Goal: Task Accomplishment & Management: Complete application form

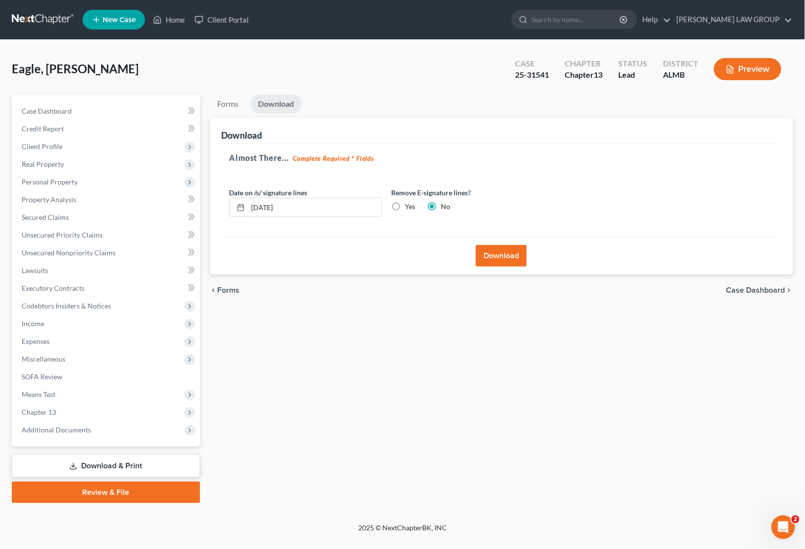
click at [171, 10] on ul "New Case Home Client Portal - No Result - See all results Or Press Enter... Hel…" at bounding box center [438, 20] width 711 height 26
click at [175, 16] on link "Home" at bounding box center [169, 20] width 42 height 18
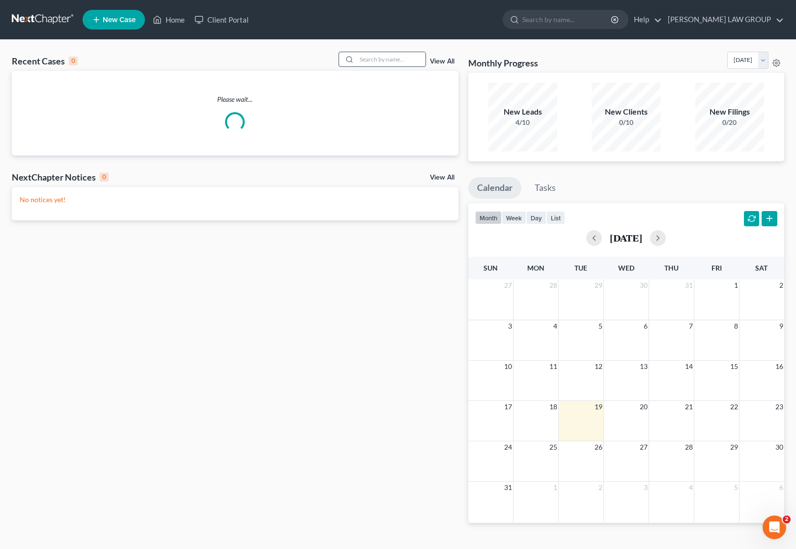
click at [418, 60] on input "search" at bounding box center [391, 59] width 69 height 14
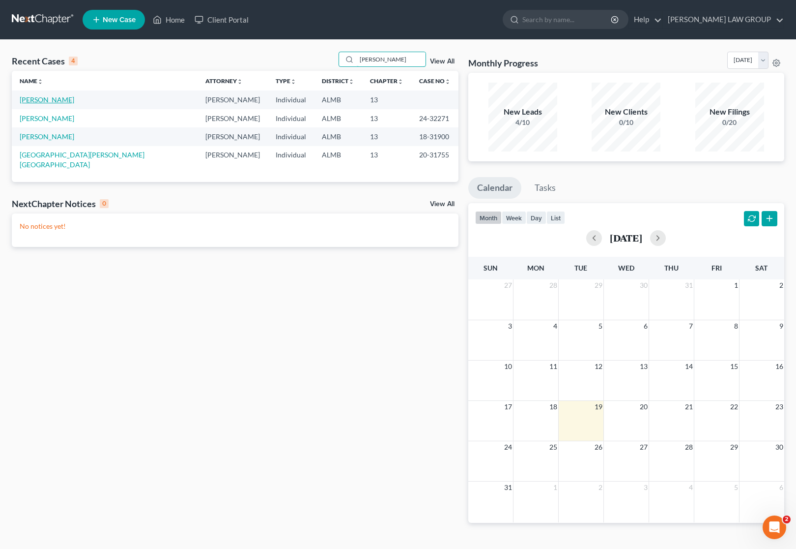
type input "[PERSON_NAME]"
click at [50, 97] on link "[PERSON_NAME]" at bounding box center [47, 99] width 55 height 8
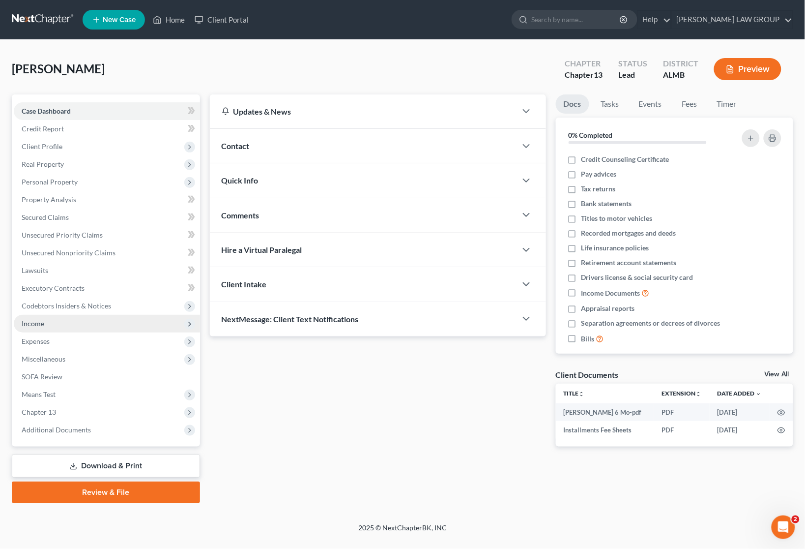
click at [54, 324] on span "Income" at bounding box center [107, 324] width 186 height 18
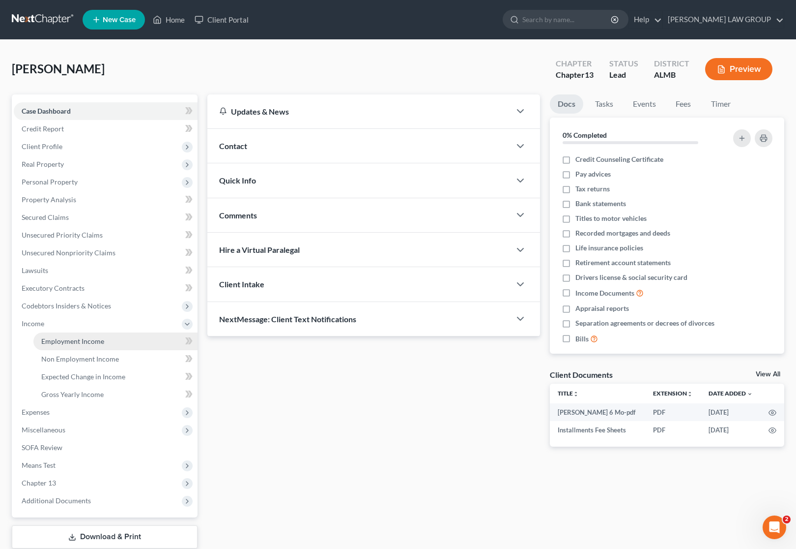
click at [64, 338] on span "Employment Income" at bounding box center [72, 341] width 63 height 8
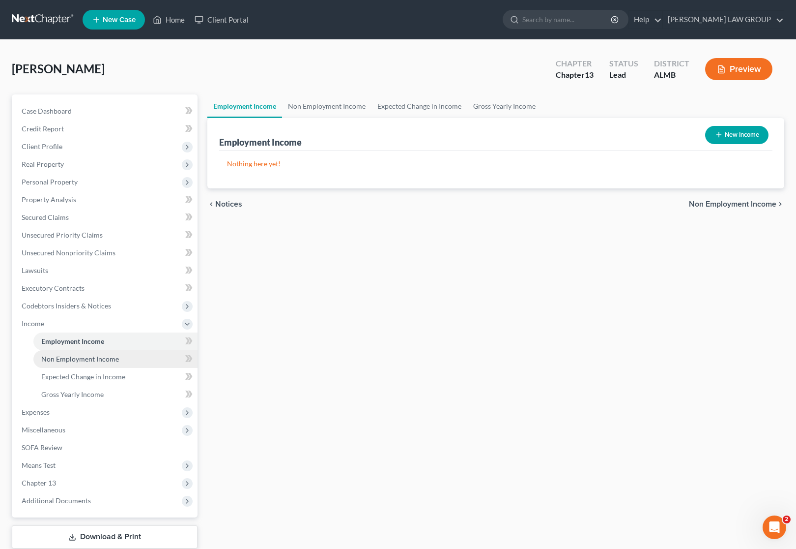
click at [67, 354] on span "Non Employment Income" at bounding box center [80, 358] width 78 height 8
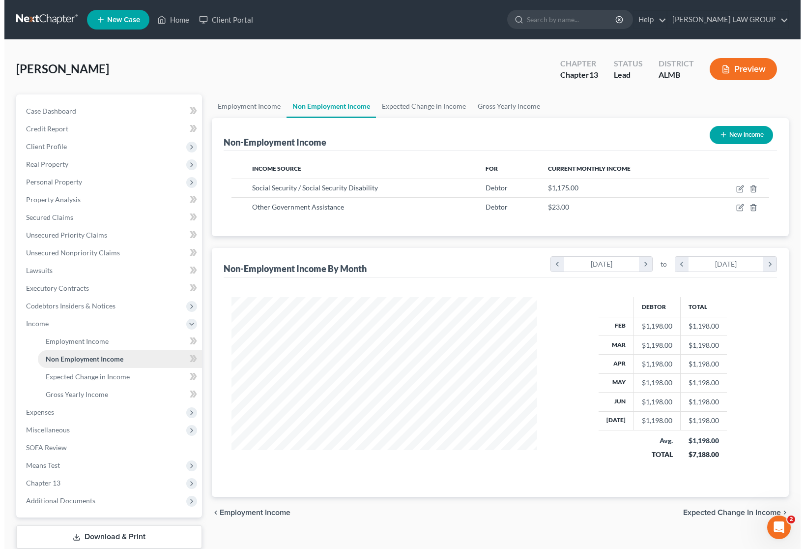
scroll to position [177, 325]
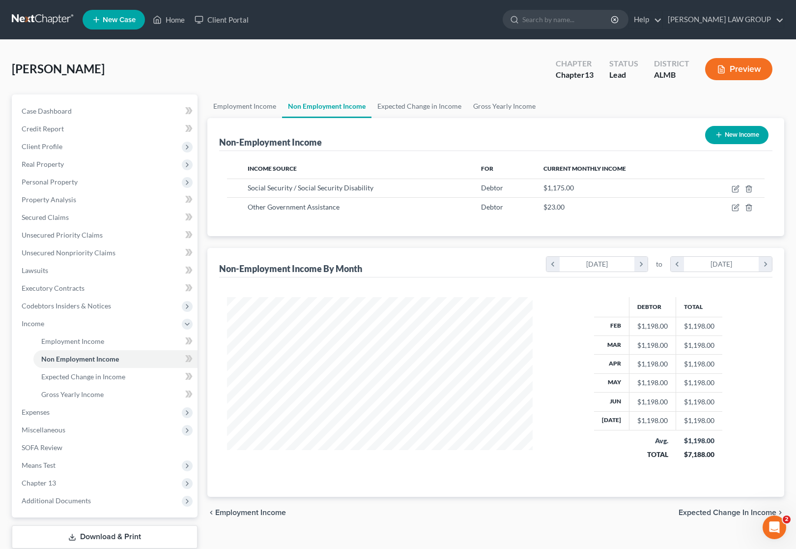
click at [736, 135] on button "New Income" at bounding box center [736, 135] width 63 height 18
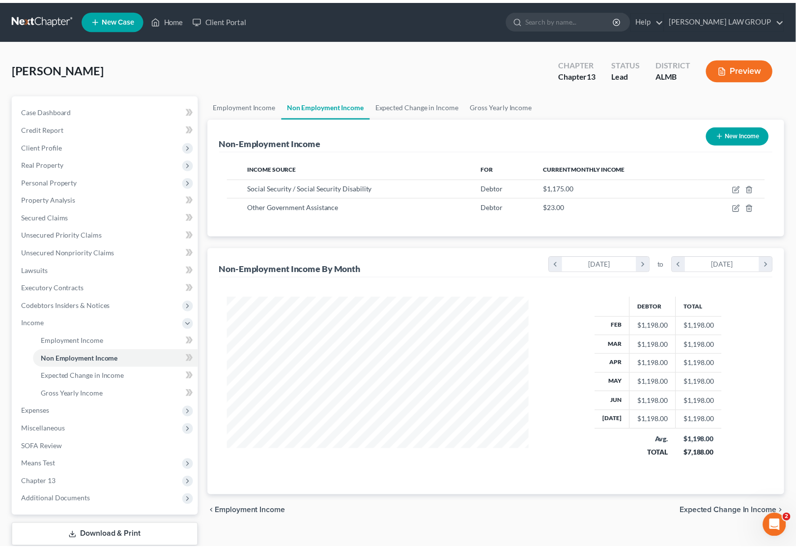
scroll to position [177, 329]
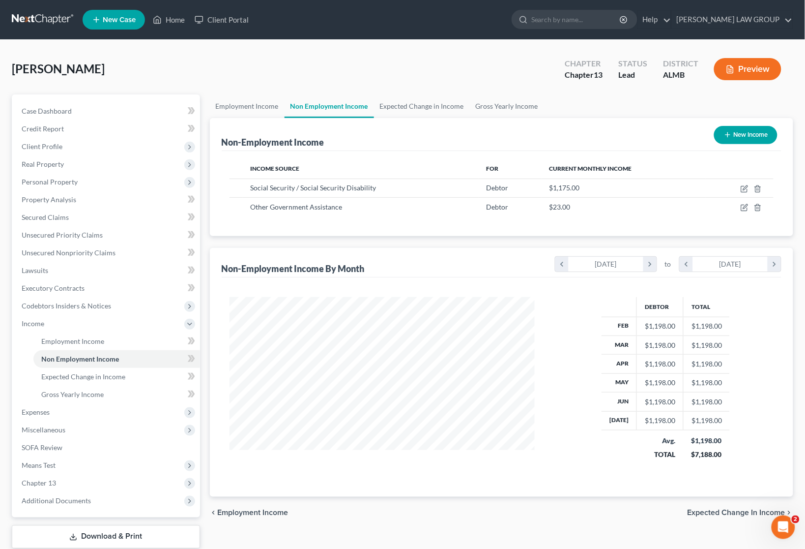
select select "0"
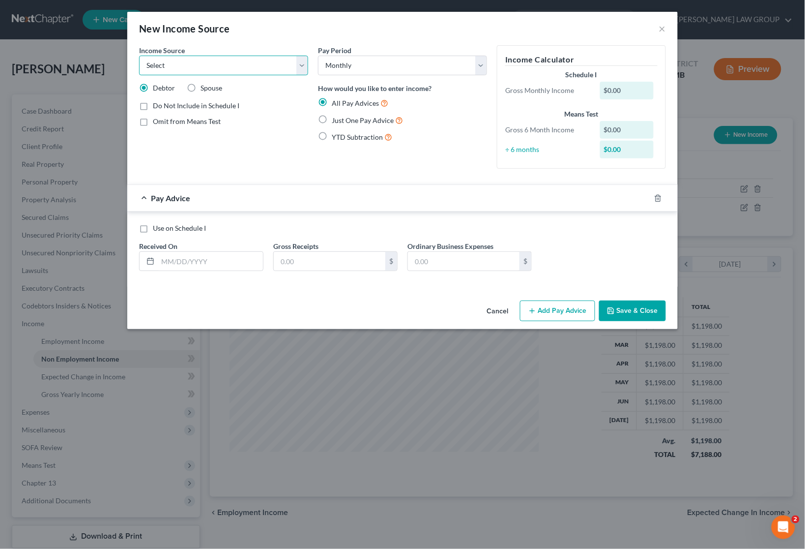
click at [300, 67] on select "Select Unemployment Disability (from employer) Pension Retirement Social Securi…" at bounding box center [223, 66] width 169 height 20
select select "4"
click at [139, 56] on select "Select Unemployment Disability (from employer) Pension Retirement Social Securi…" at bounding box center [223, 66] width 169 height 20
click at [332, 122] on label "Just One Pay Advice" at bounding box center [367, 120] width 71 height 11
click at [336, 121] on input "Just One Pay Advice" at bounding box center [339, 118] width 6 height 6
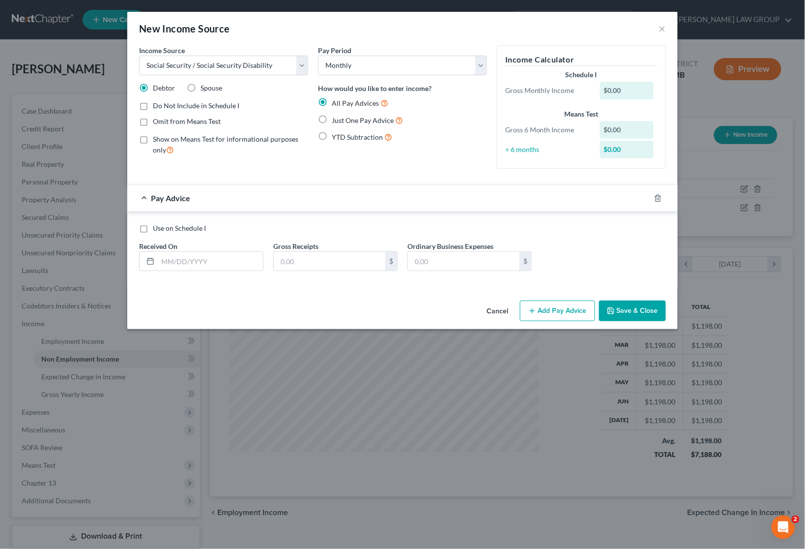
radio input "true"
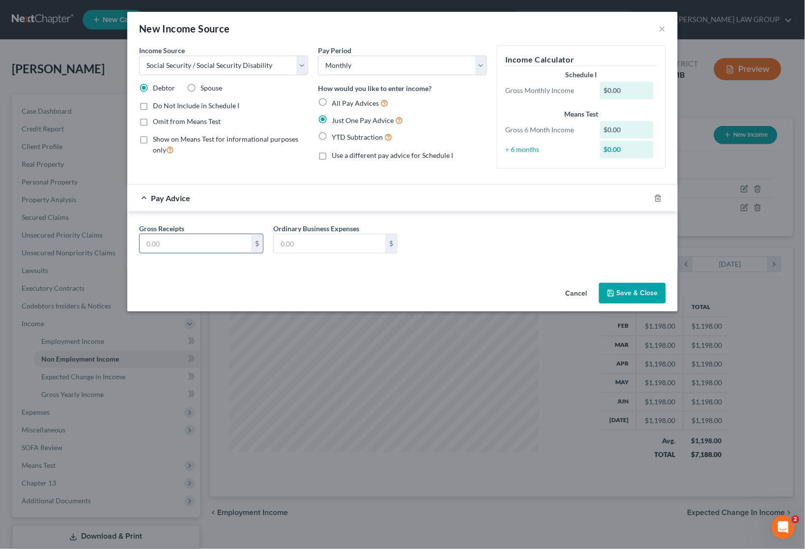
click at [215, 245] on input "text" at bounding box center [196, 243] width 112 height 19
type input "430"
click at [447, 247] on div "Gross Receipts 430 $ Ordinary Business Expenses $" at bounding box center [402, 242] width 537 height 38
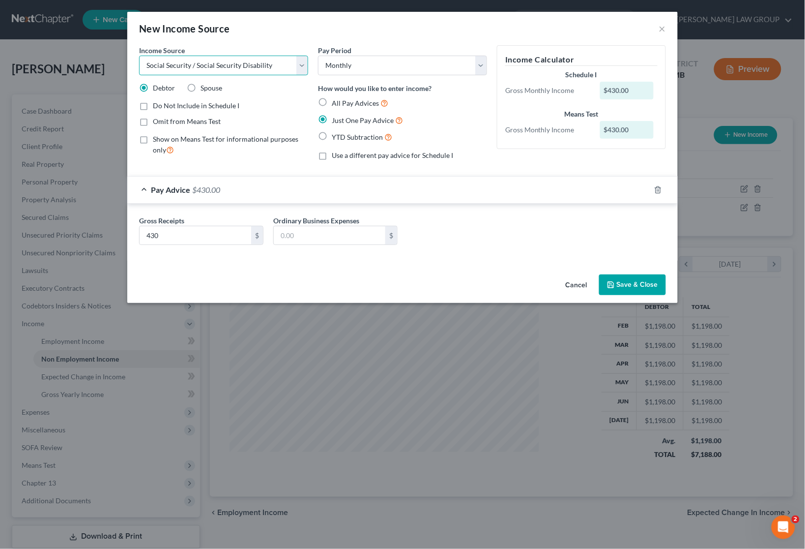
click at [302, 63] on select "Select Unemployment Disability (from employer) Pension Retirement Social Securi…" at bounding box center [223, 66] width 169 height 20
click at [410, 179] on div "Pay Advice $430.00" at bounding box center [388, 189] width 523 height 26
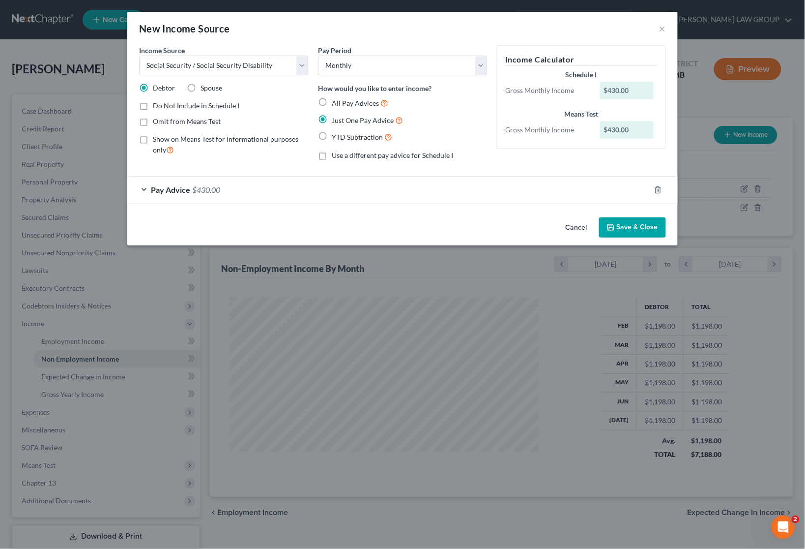
click at [153, 121] on label "Omit from Means Test" at bounding box center [187, 122] width 68 height 10
click at [157, 121] on input "Omit from Means Test" at bounding box center [160, 120] width 6 height 6
checkbox input "true"
click at [306, 67] on select "Select Unemployment Disability (from employer) Pension Retirement Social Securi…" at bounding box center [223, 66] width 169 height 20
select select "13"
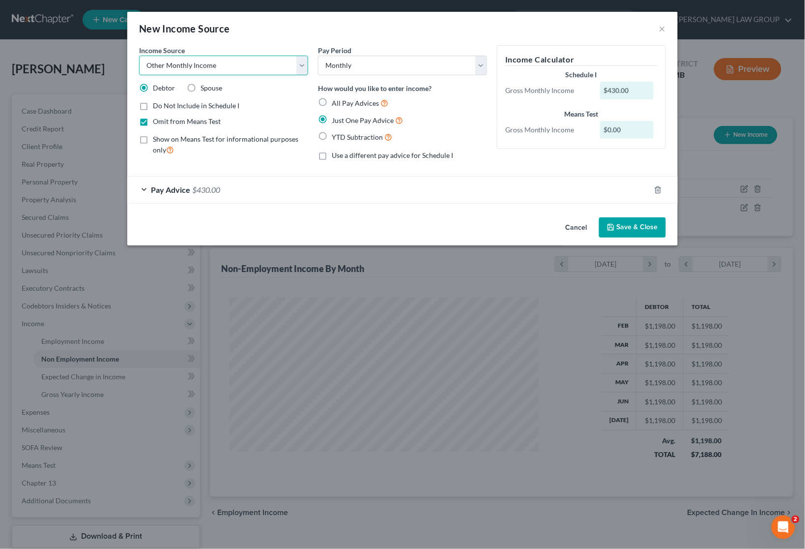
click at [139, 56] on select "Select Unemployment Disability (from employer) Pension Retirement Social Securi…" at bounding box center [223, 66] width 169 height 20
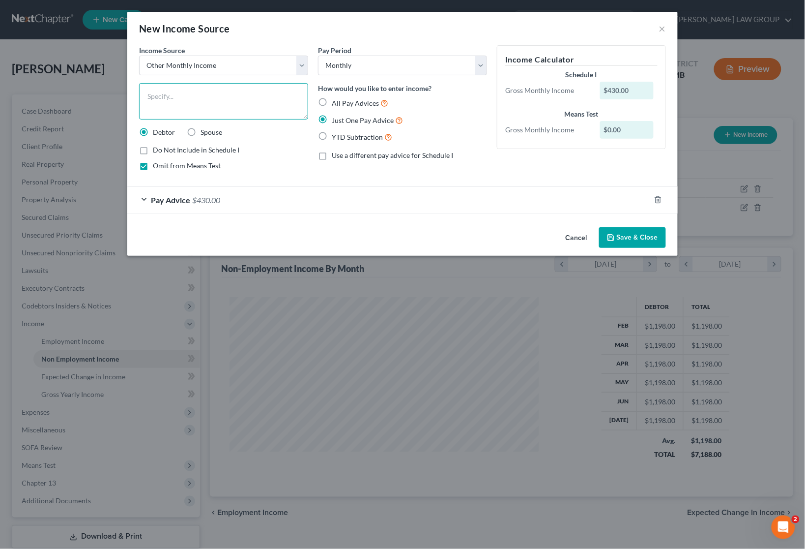
click at [208, 104] on textarea at bounding box center [223, 101] width 169 height 36
type textarea "Widow's Benefit"
click at [638, 233] on button "Save & Close" at bounding box center [632, 237] width 67 height 21
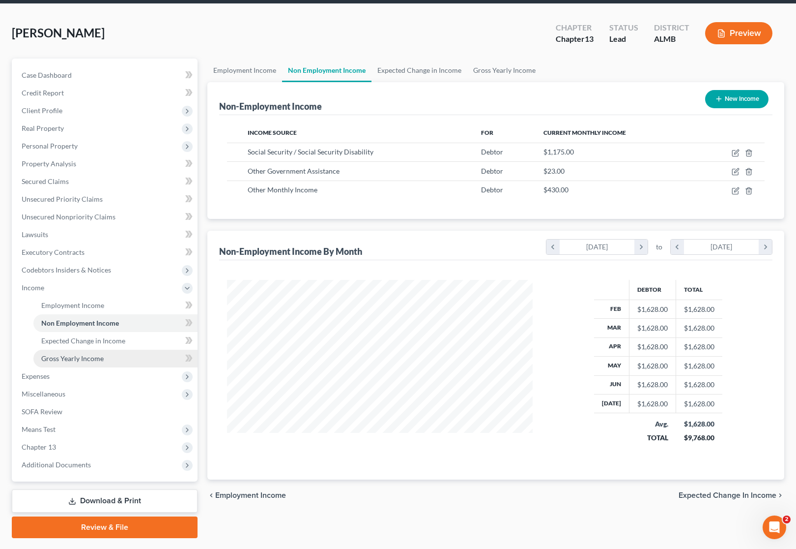
scroll to position [61, 0]
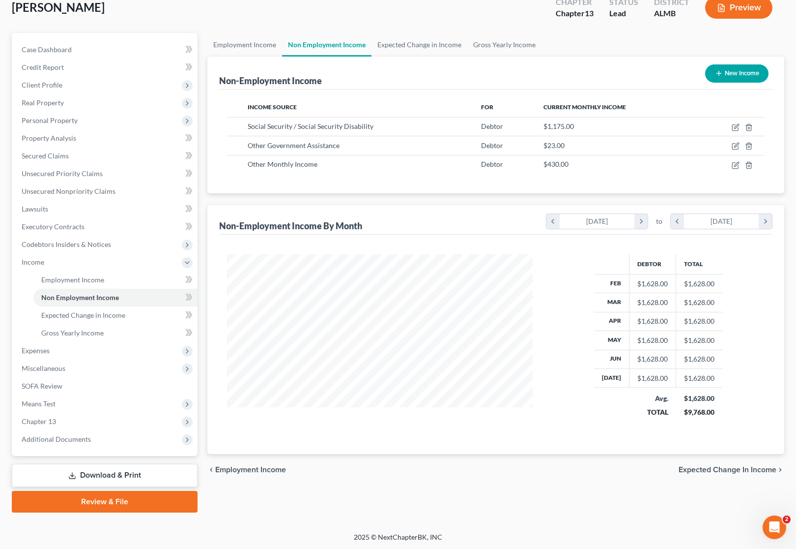
click at [148, 466] on link "Download & Print" at bounding box center [105, 475] width 186 height 23
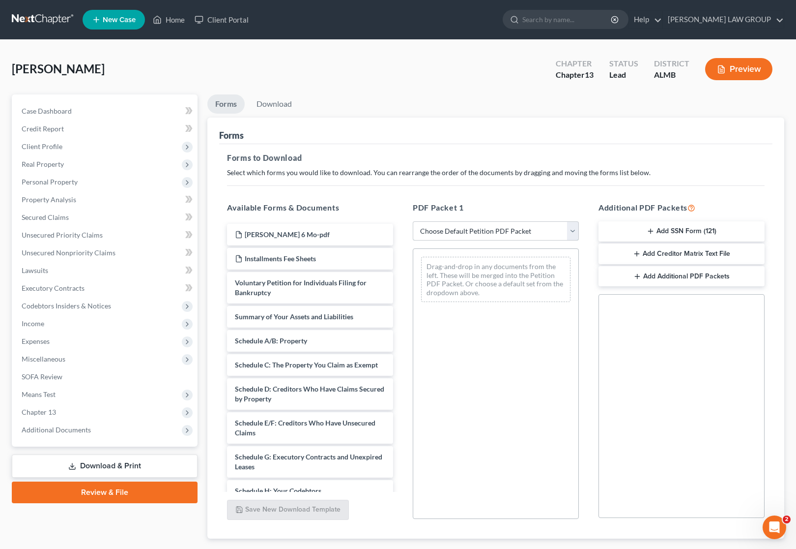
click at [515, 229] on select "Choose Default Petition PDF Packet Complete Bankruptcy Petition (all forms and …" at bounding box center [496, 231] width 166 height 20
click at [203, 190] on div "Forms Download Forms Forms to Download Select which forms you would like to dow…" at bounding box center [496, 332] width 587 height 476
click at [57, 146] on span "Client Profile" at bounding box center [42, 146] width 41 height 8
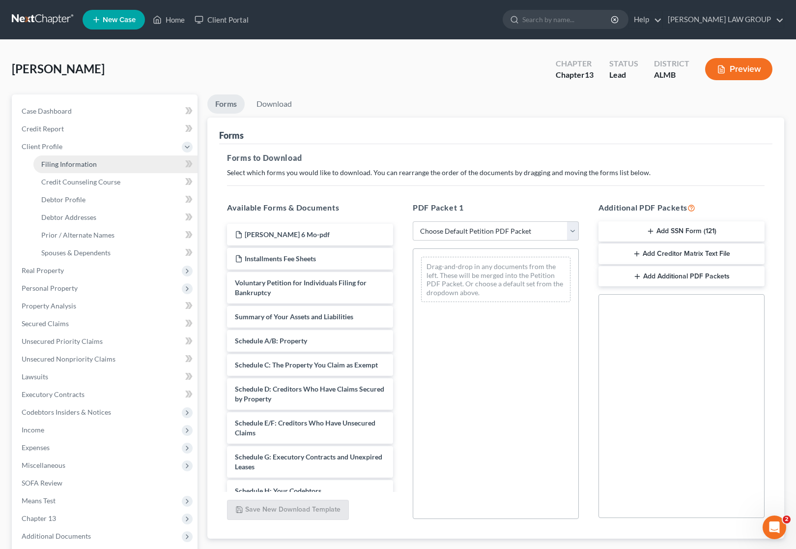
click at [72, 167] on span "Filing Information" at bounding box center [69, 164] width 56 height 8
select select "1"
select select "0"
select select "3"
select select "0"
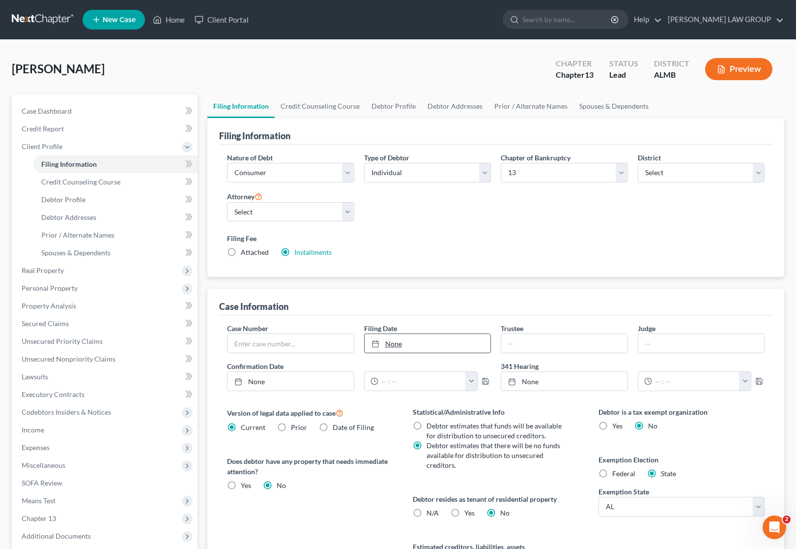
type input "[DATE]"
click at [416, 340] on link "None" at bounding box center [428, 343] width 126 height 19
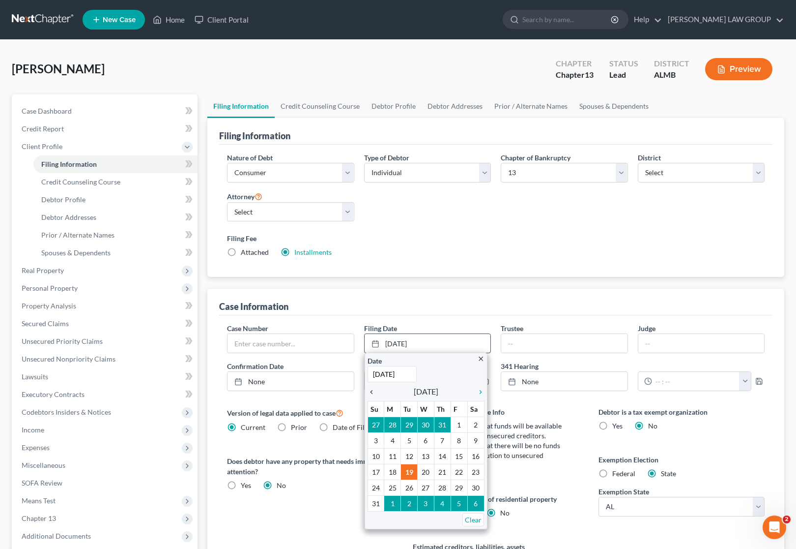
click at [376, 394] on icon "chevron_left" at bounding box center [374, 392] width 13 height 8
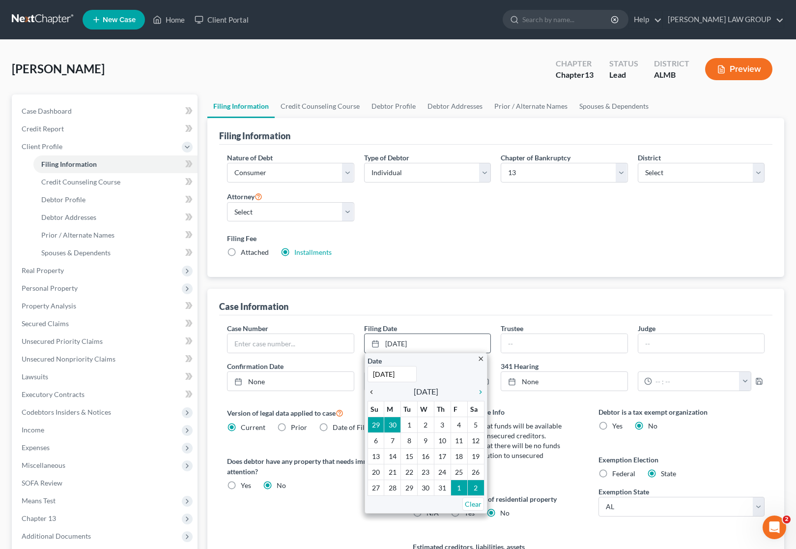
click at [372, 391] on icon "chevron_left" at bounding box center [374, 392] width 13 height 8
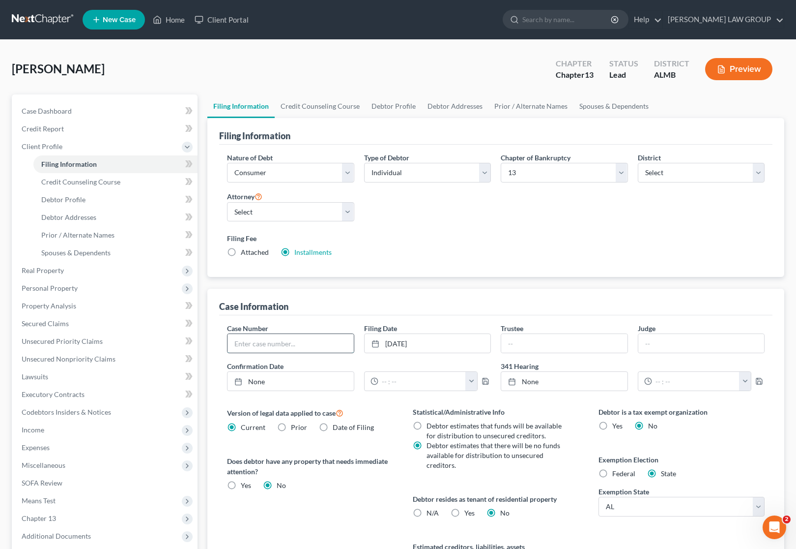
click at [264, 342] on input "text" at bounding box center [291, 343] width 126 height 19
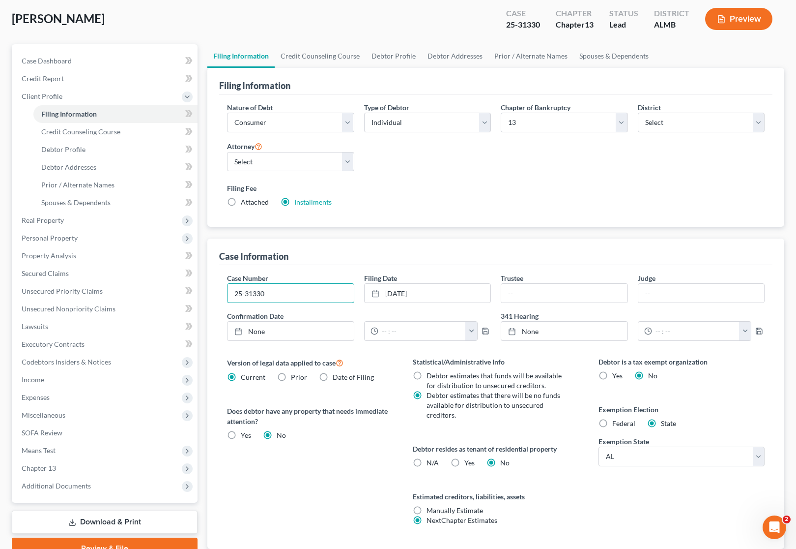
scroll to position [119, 0]
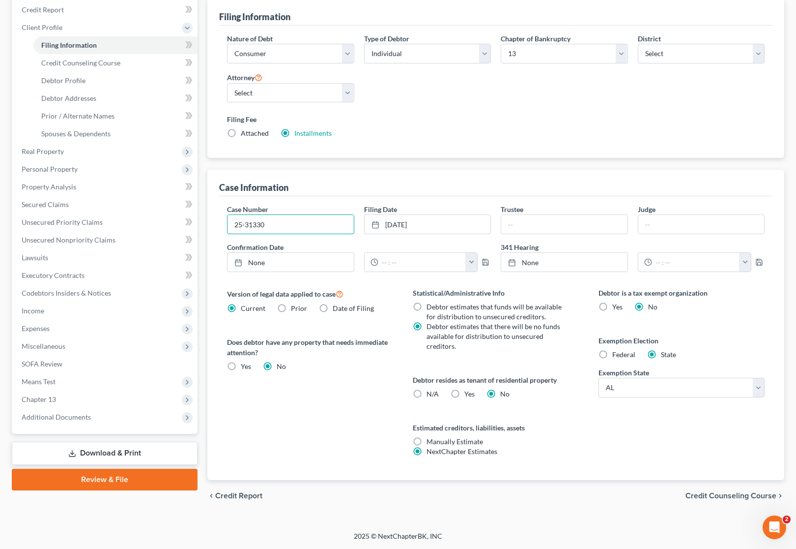
type input "25-31330"
click at [735, 498] on span "Credit Counseling Course" at bounding box center [731, 496] width 91 height 8
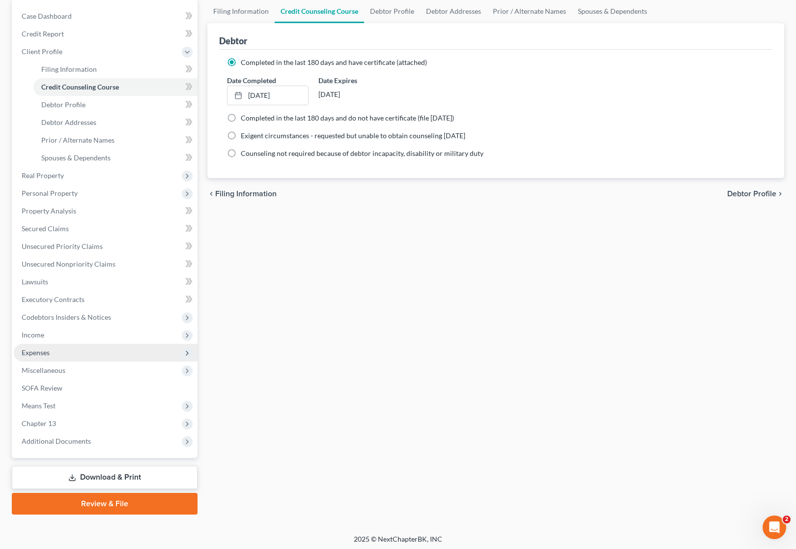
scroll to position [97, 0]
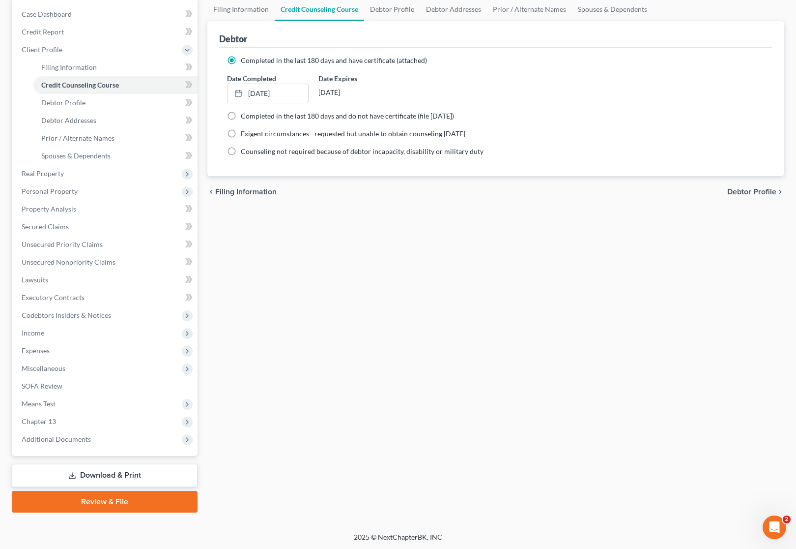
click at [102, 474] on link "Download & Print" at bounding box center [105, 475] width 186 height 23
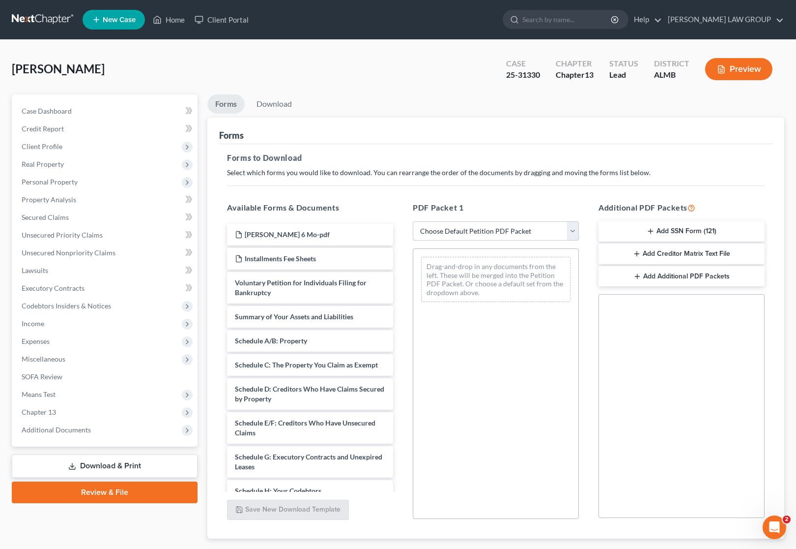
click at [479, 226] on select "Choose Default Petition PDF Packet Complete Bankruptcy Petition (all forms and …" at bounding box center [496, 231] width 166 height 20
select select "2"
click at [413, 221] on select "Choose Default Petition PDF Packet Complete Bankruptcy Petition (all forms and …" at bounding box center [496, 231] width 166 height 20
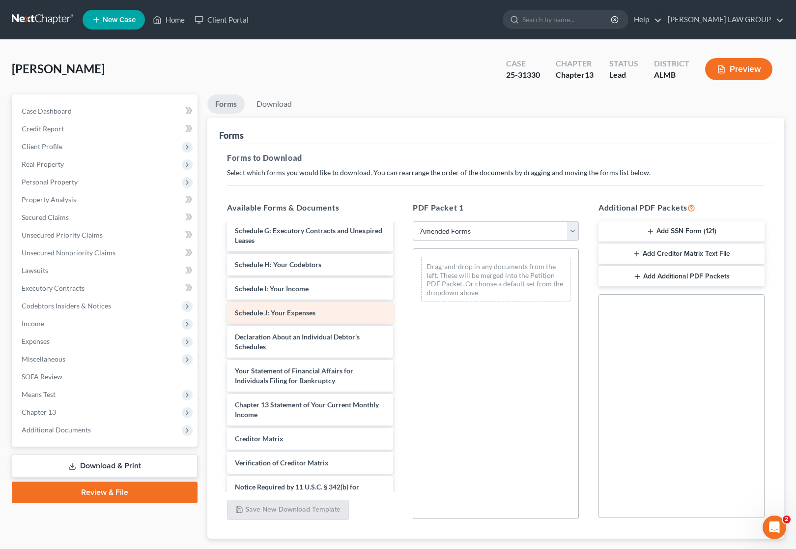
scroll to position [184, 0]
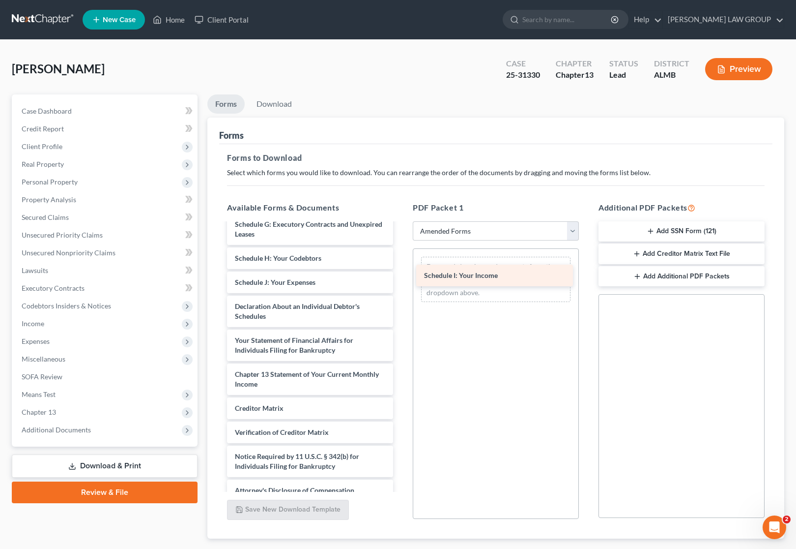
drag, startPoint x: 278, startPoint y: 293, endPoint x: 471, endPoint y: 270, distance: 194.0
click at [401, 270] on div "Schedule I: Your Income Voluntary Petition for Individuals Filing for Bankruptc…" at bounding box center [310, 270] width 182 height 462
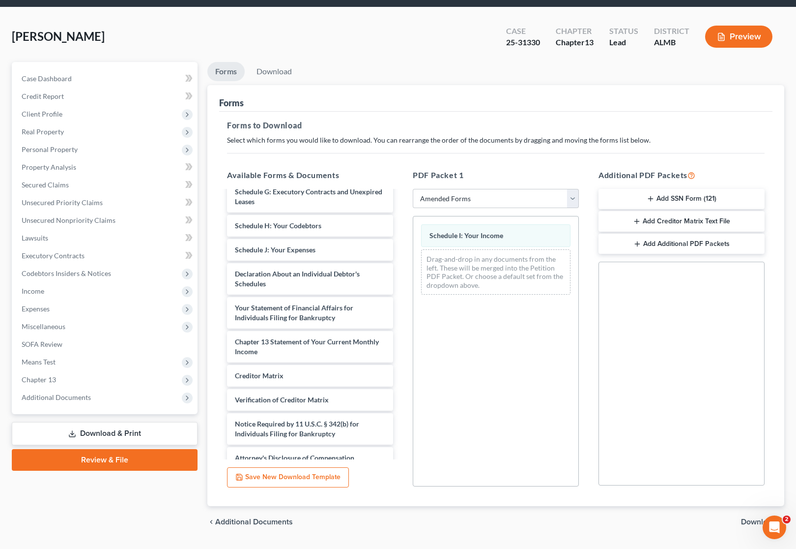
scroll to position [58, 0]
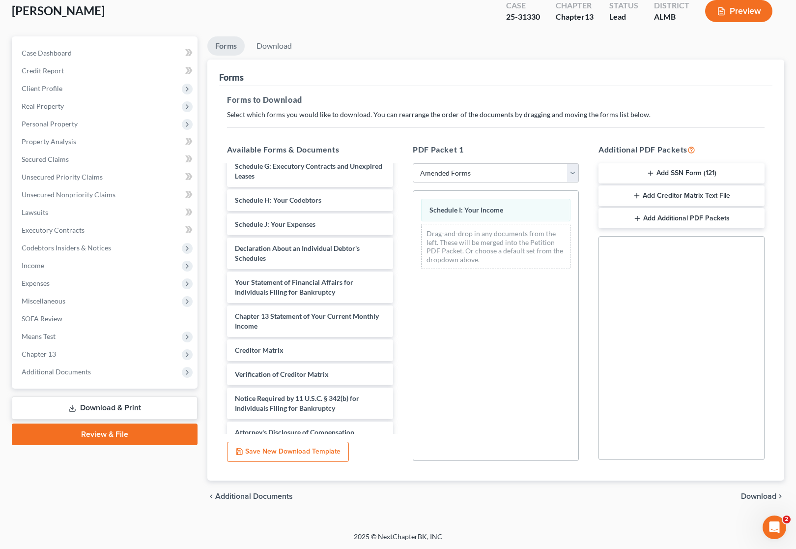
click at [753, 495] on span "Download" at bounding box center [758, 496] width 35 height 8
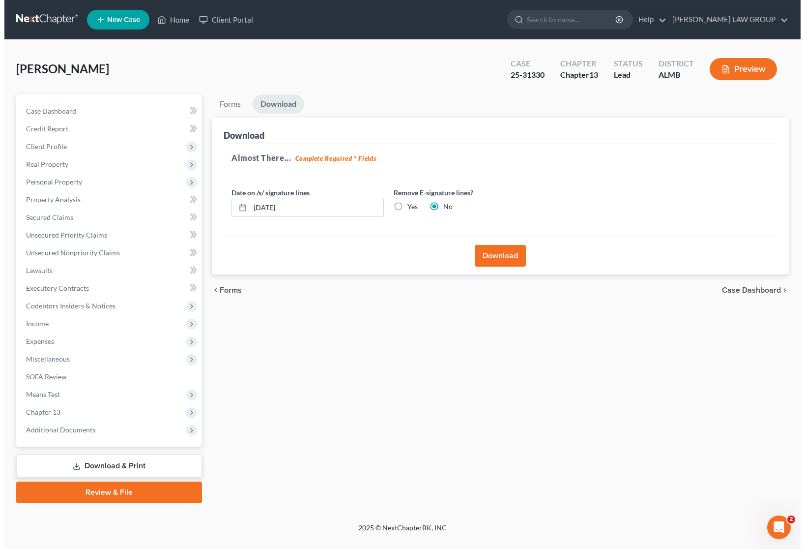
scroll to position [0, 0]
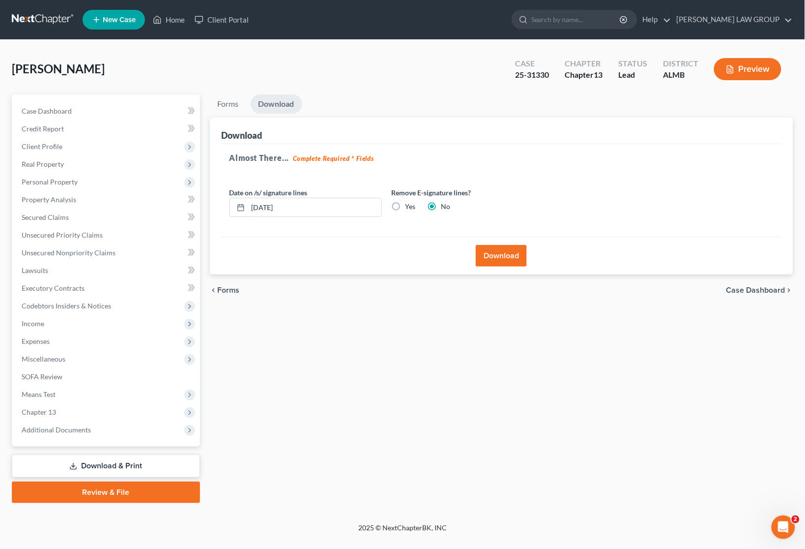
click at [492, 250] on button "Download" at bounding box center [501, 256] width 51 height 22
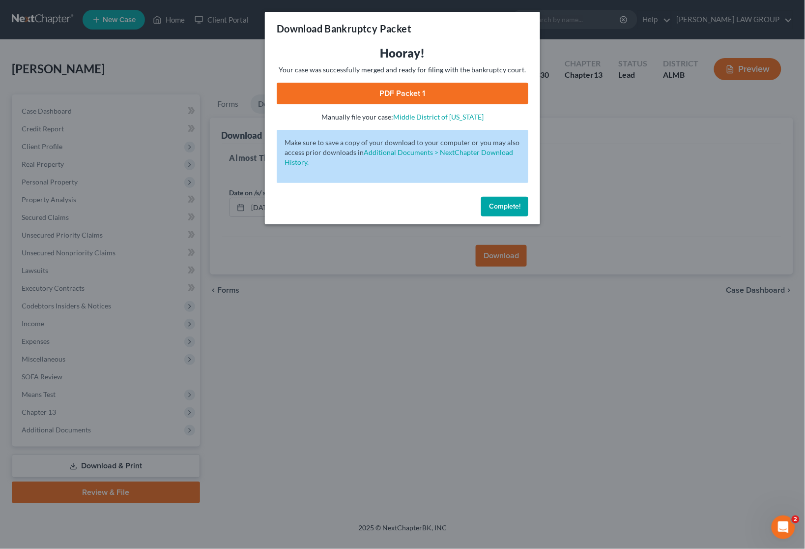
click at [405, 95] on link "PDF Packet 1" at bounding box center [403, 94] width 252 height 22
